Goal: Book appointment/travel/reservation

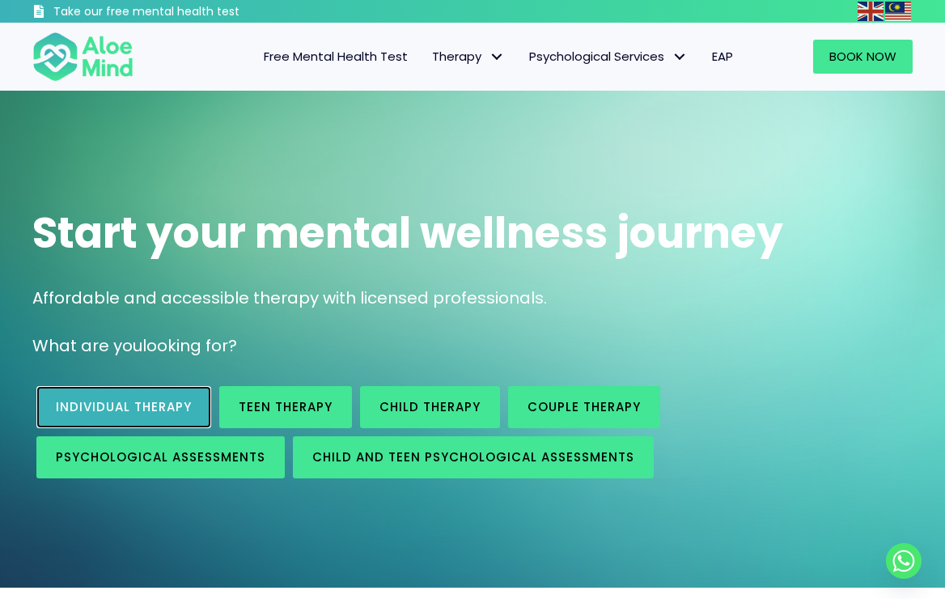
click at [138, 394] on link "Individual therapy" at bounding box center [123, 407] width 175 height 42
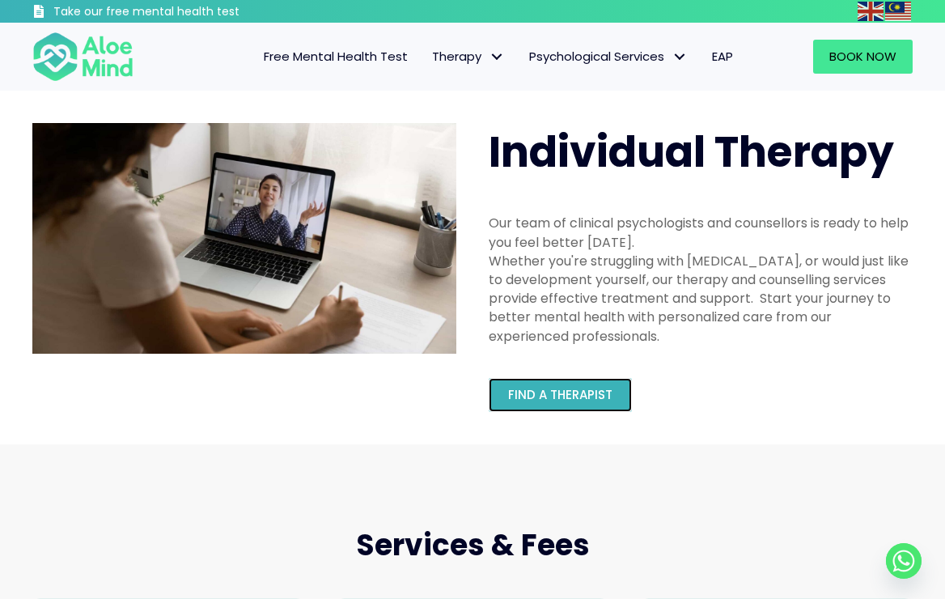
click at [591, 398] on span "Find a therapist" at bounding box center [560, 394] width 104 height 17
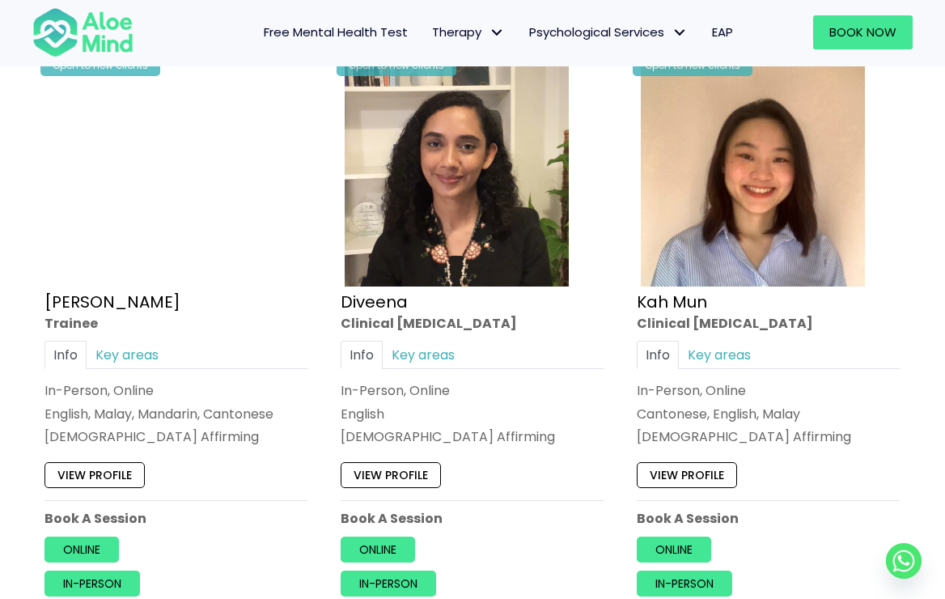
scroll to position [890, 0]
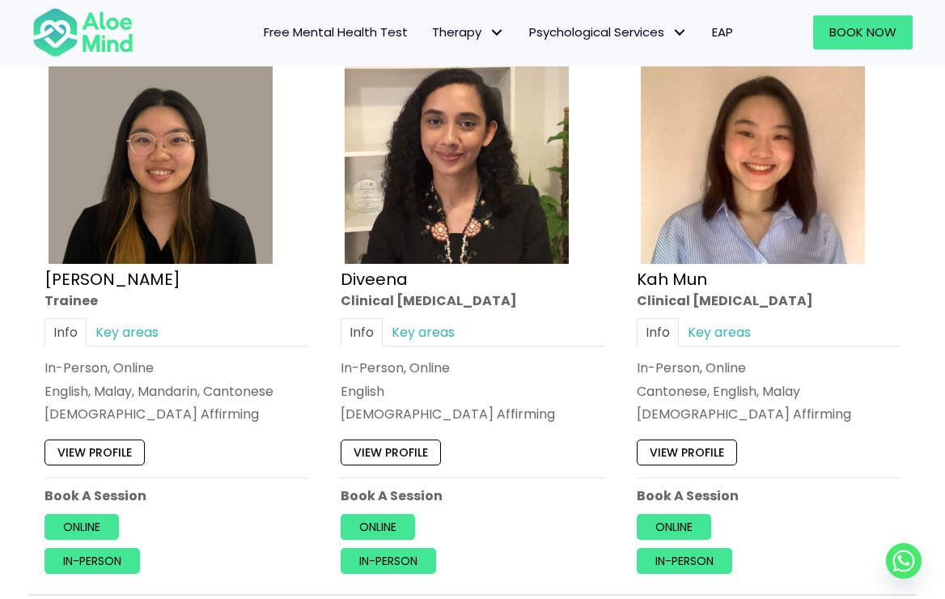
click at [519, 421] on div "[DEMOGRAPHIC_DATA] Affirming" at bounding box center [473, 414] width 264 height 19
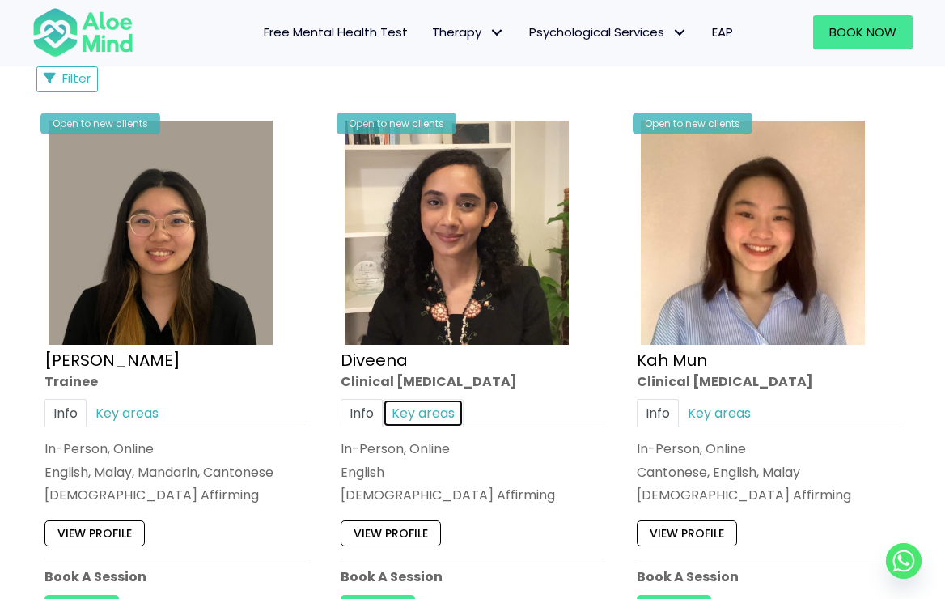
click at [439, 416] on link "Key areas" at bounding box center [423, 413] width 81 height 28
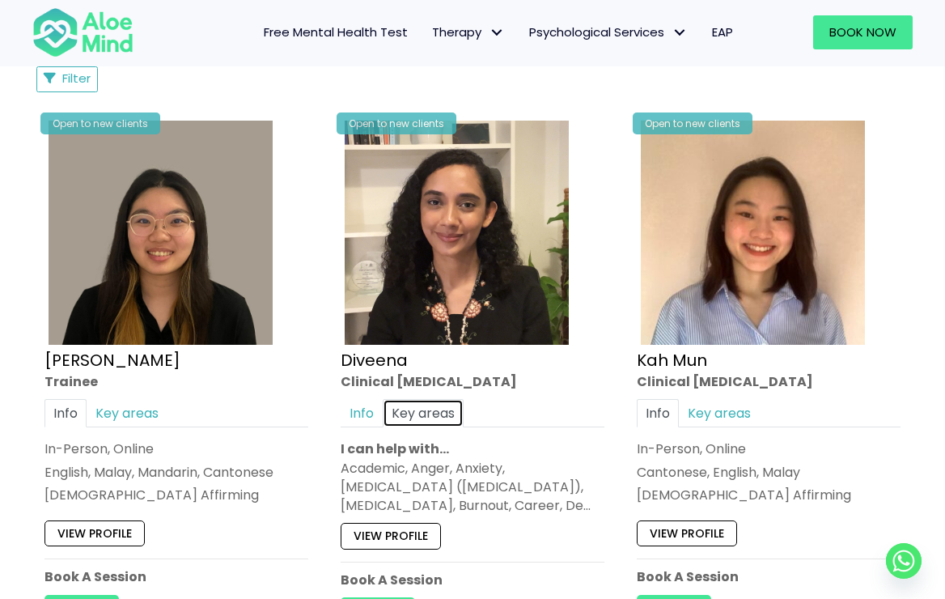
scroll to position [890, 0]
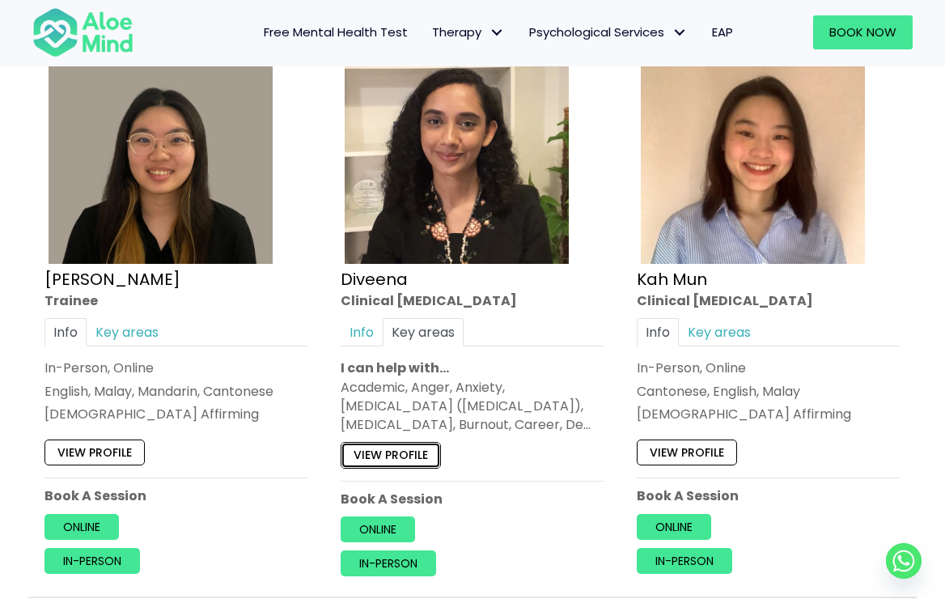
click at [423, 455] on link "View profile" at bounding box center [391, 455] width 100 height 26
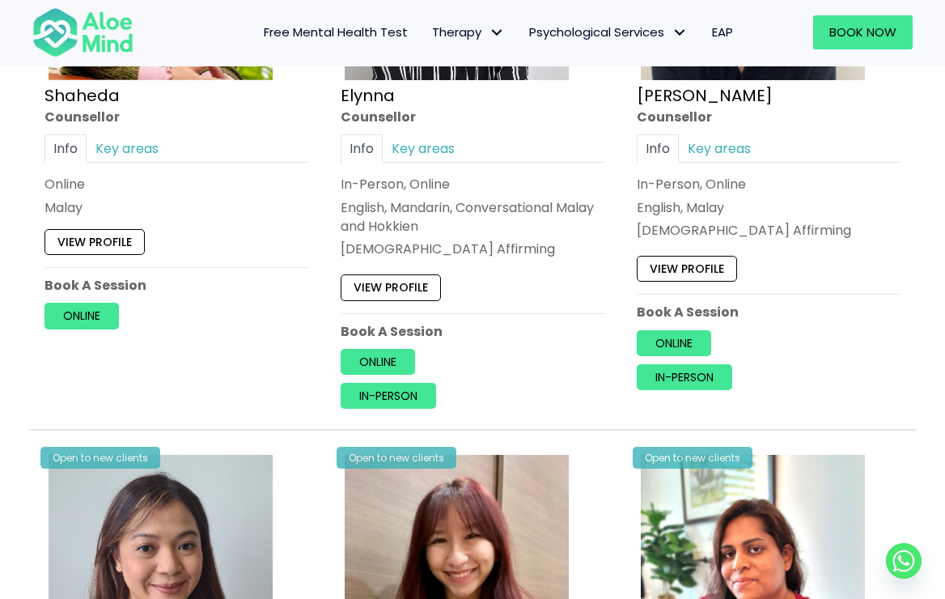
scroll to position [1618, 0]
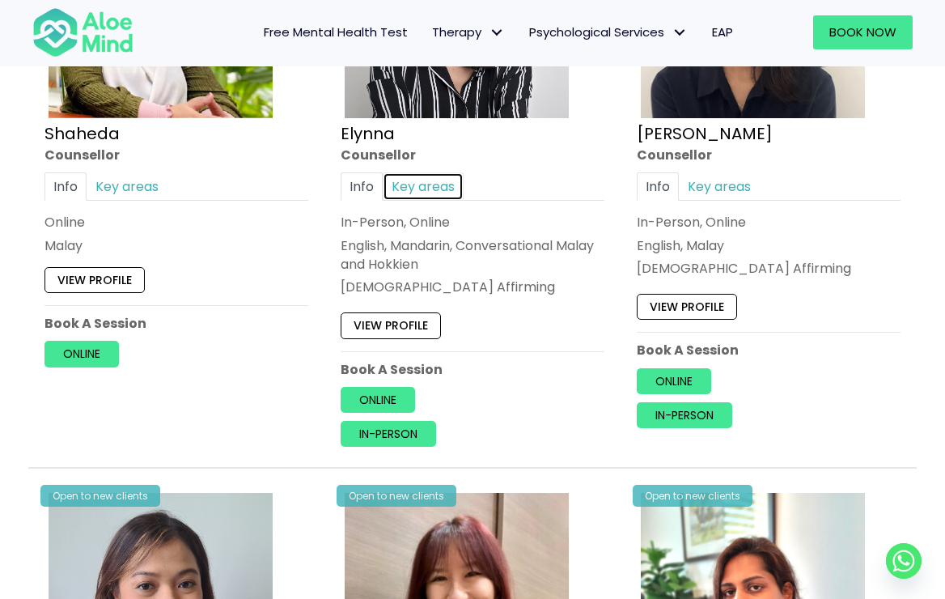
click at [434, 181] on link "Key areas" at bounding box center [423, 186] width 81 height 28
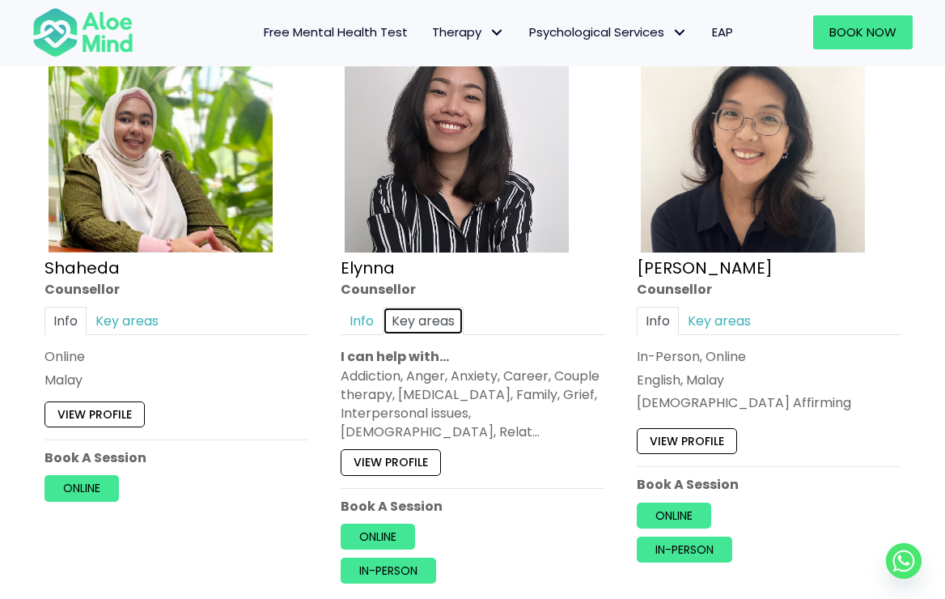
scroll to position [1456, 0]
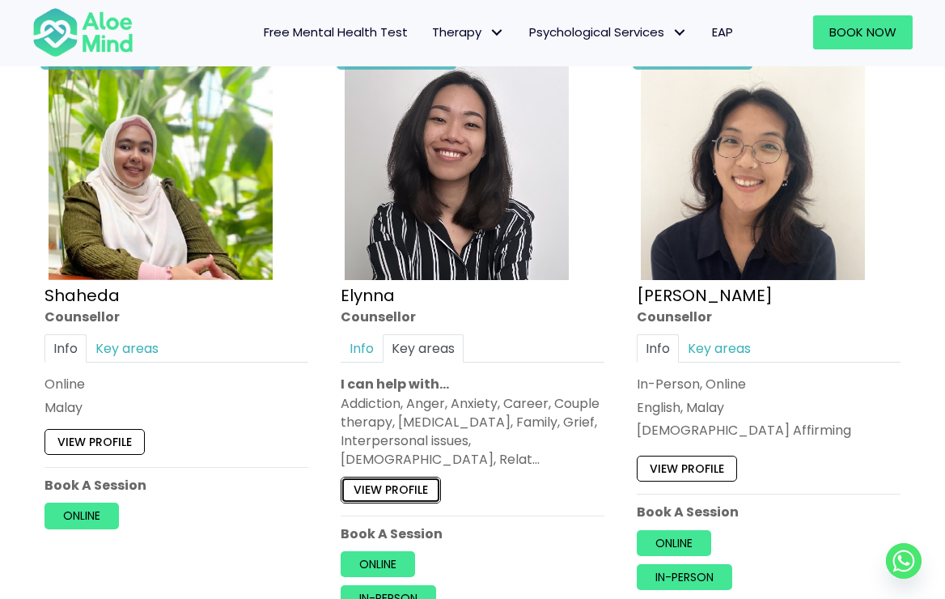
click at [400, 477] on link "View profile" at bounding box center [391, 490] width 100 height 26
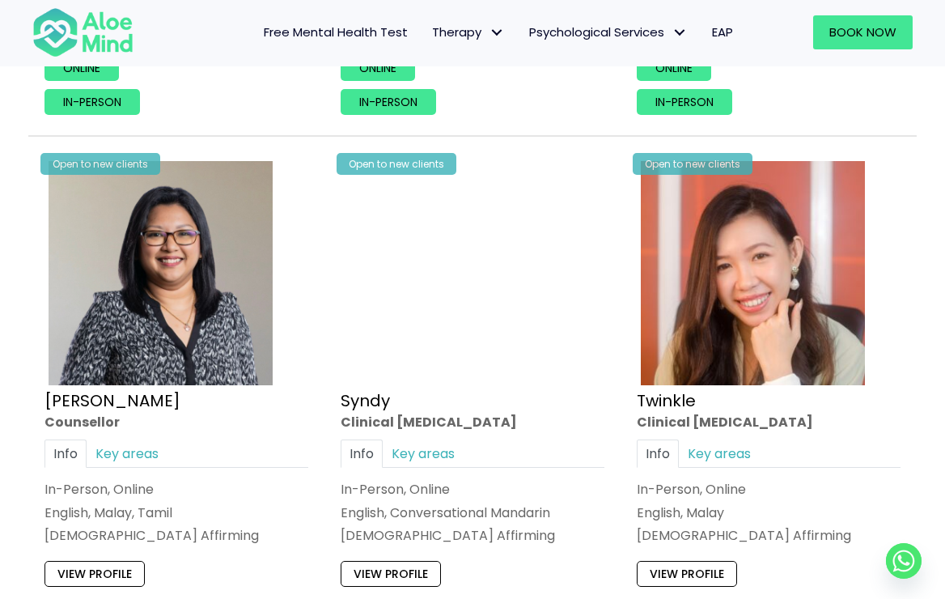
scroll to position [3722, 0]
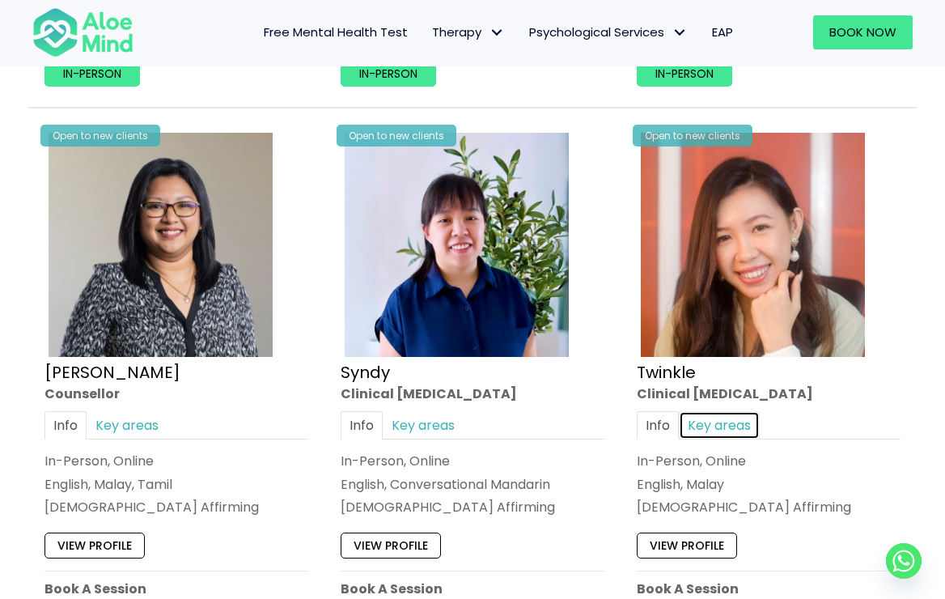
click at [734, 411] on link "Key areas" at bounding box center [719, 425] width 81 height 28
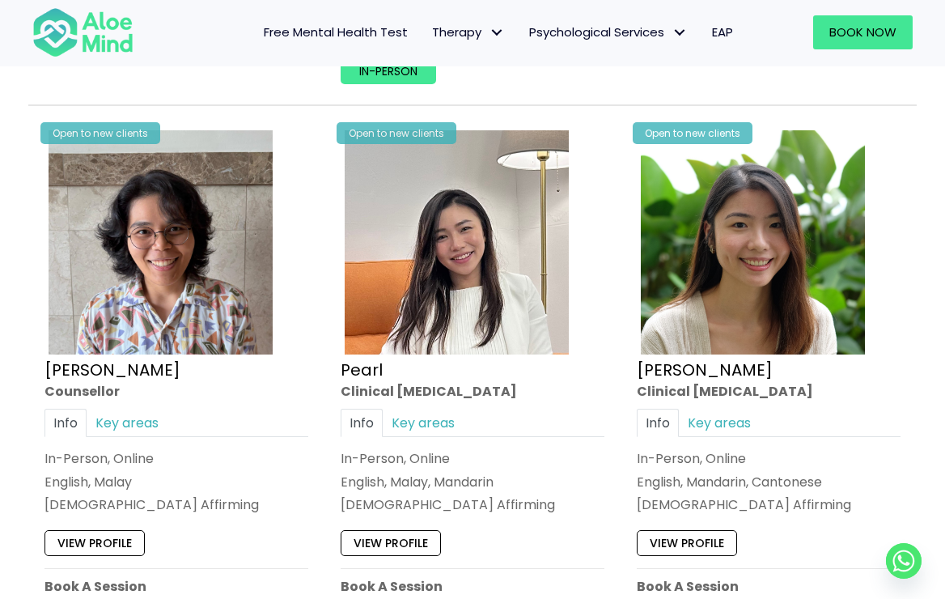
scroll to position [3317, 0]
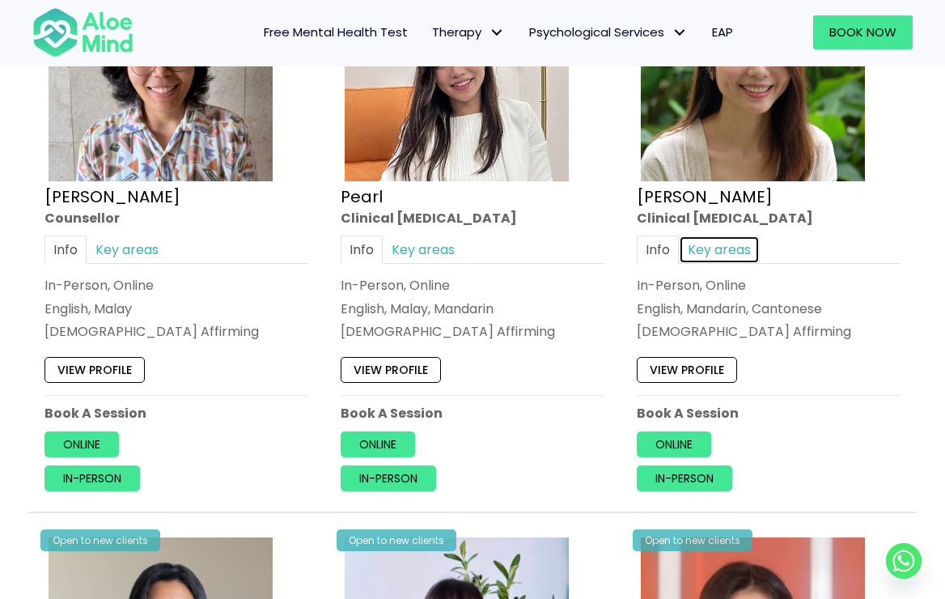
click at [727, 235] on link "Key areas" at bounding box center [719, 249] width 81 height 28
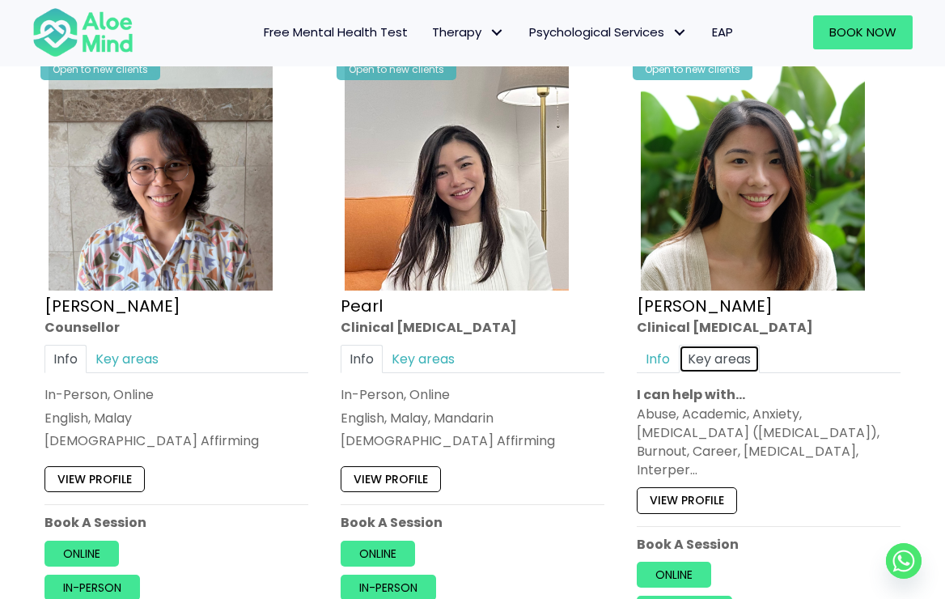
scroll to position [3236, 0]
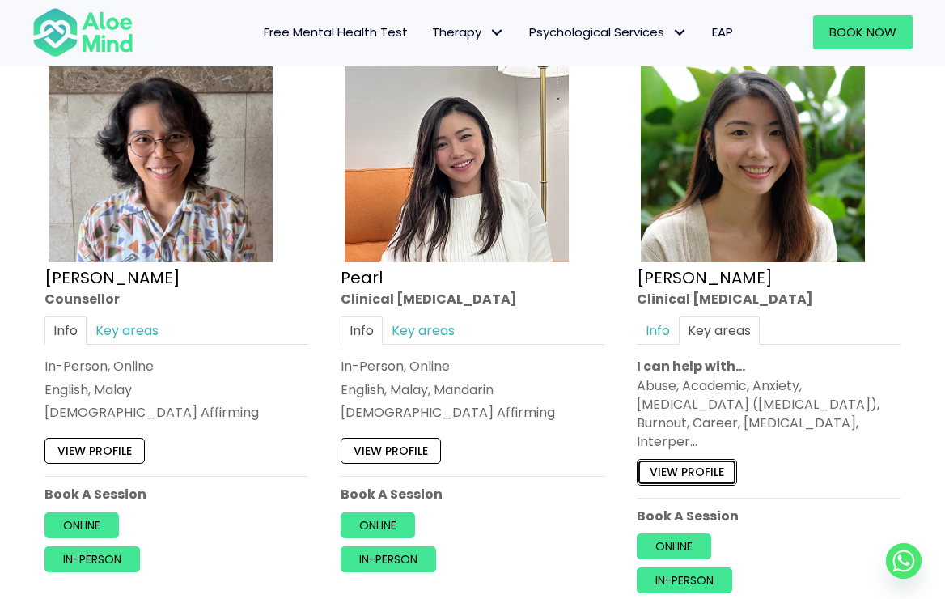
click at [667, 459] on link "View profile" at bounding box center [687, 472] width 100 height 26
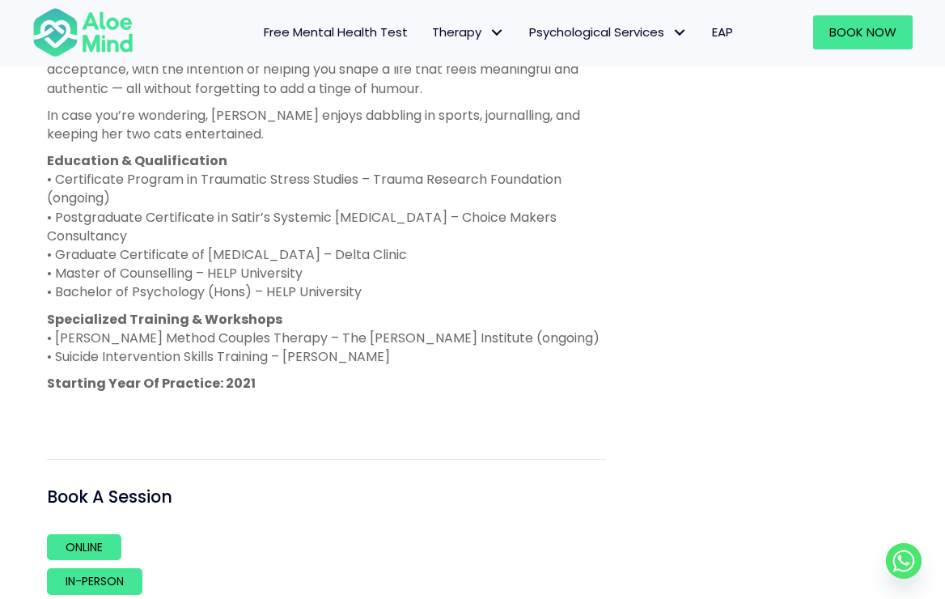
scroll to position [971, 0]
